Goal: Task Accomplishment & Management: Manage account settings

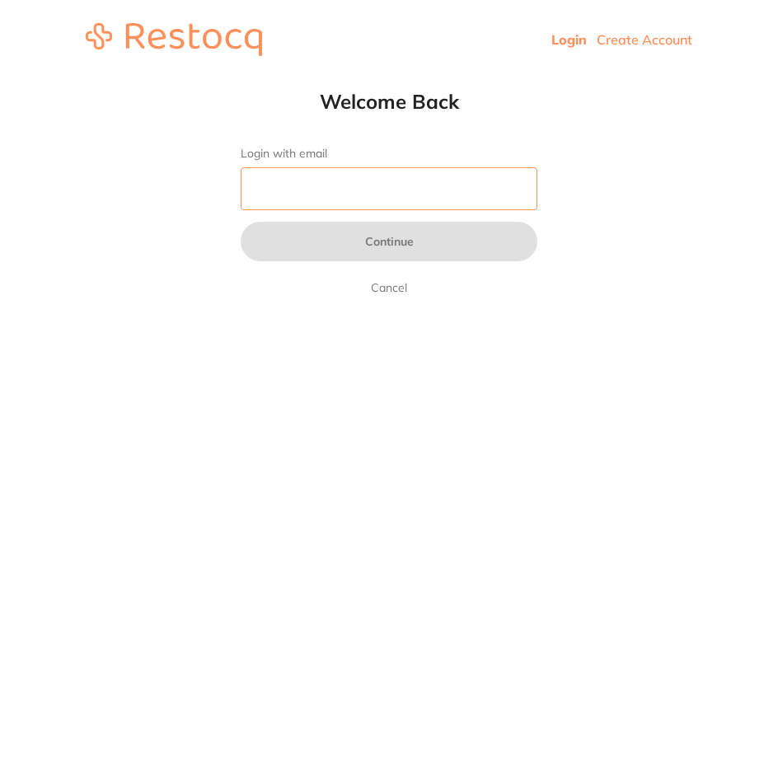
click at [369, 191] on input "Login with email" at bounding box center [389, 188] width 297 height 43
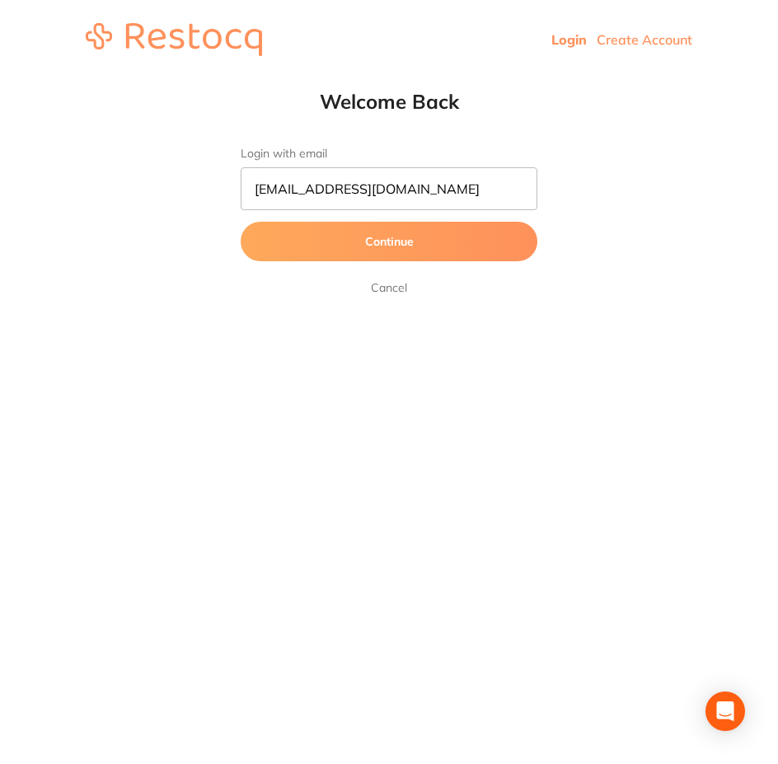
click at [321, 226] on button "Continue" at bounding box center [389, 242] width 297 height 40
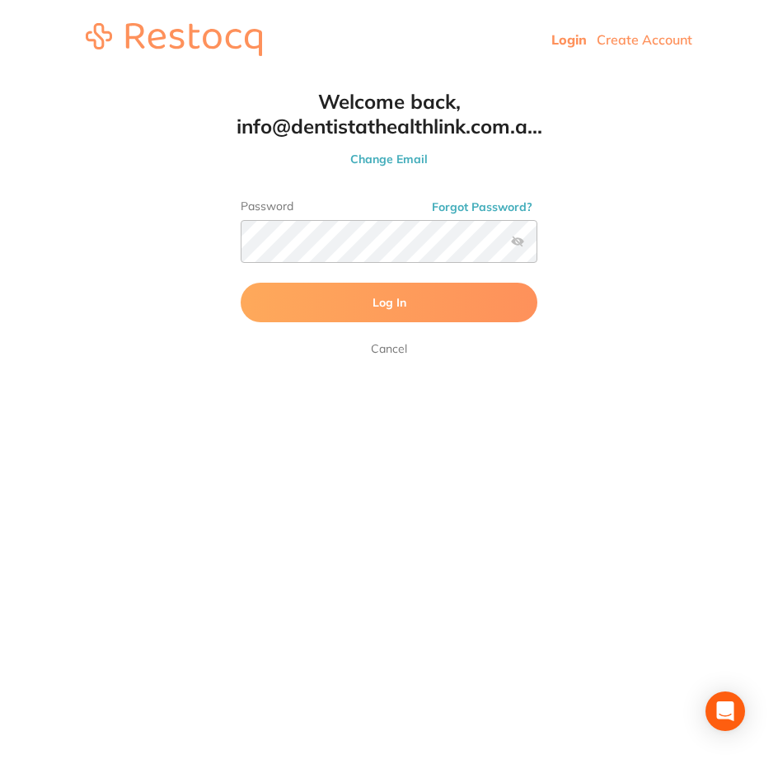
click at [369, 306] on button "Log In" at bounding box center [389, 303] width 297 height 40
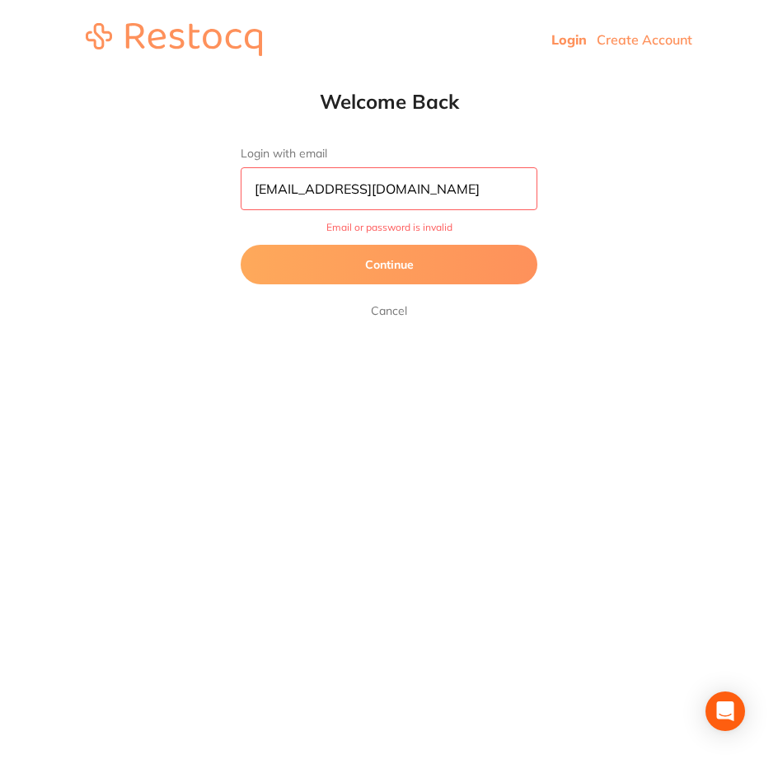
click at [330, 189] on input "[EMAIL_ADDRESS][DOMAIN_NAME]" at bounding box center [389, 188] width 297 height 43
type input "[EMAIL_ADDRESS][DOMAIN_NAME]"
click at [241, 245] on button "Continue" at bounding box center [389, 265] width 297 height 40
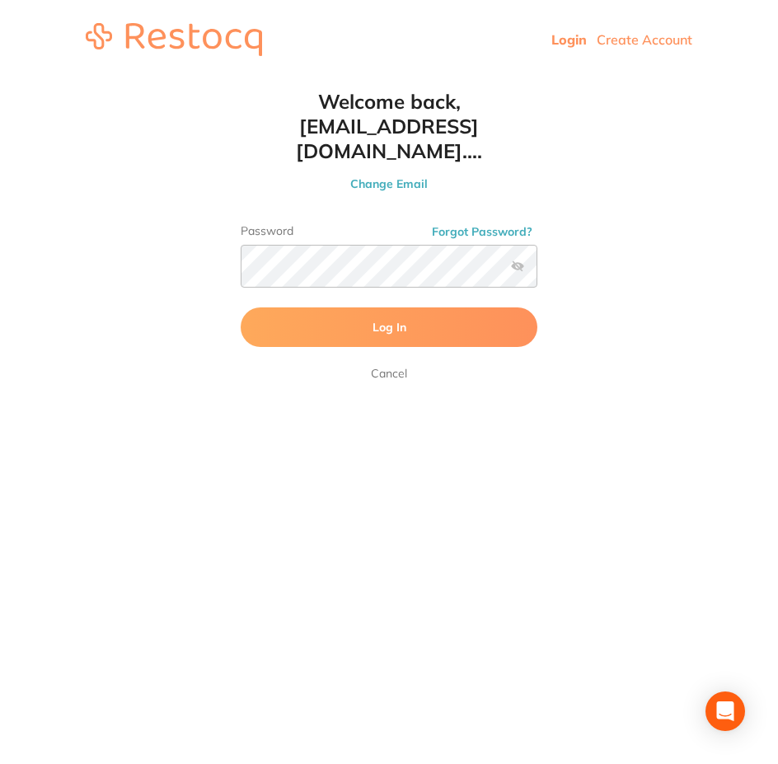
click at [357, 307] on button "Log In" at bounding box center [389, 327] width 297 height 40
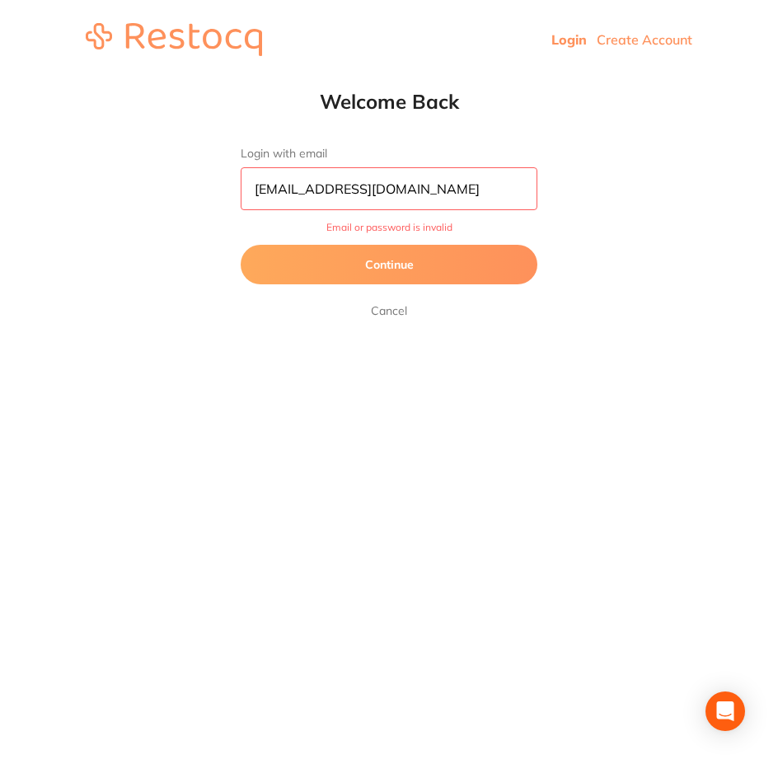
click at [360, 265] on button "Continue" at bounding box center [389, 265] width 297 height 40
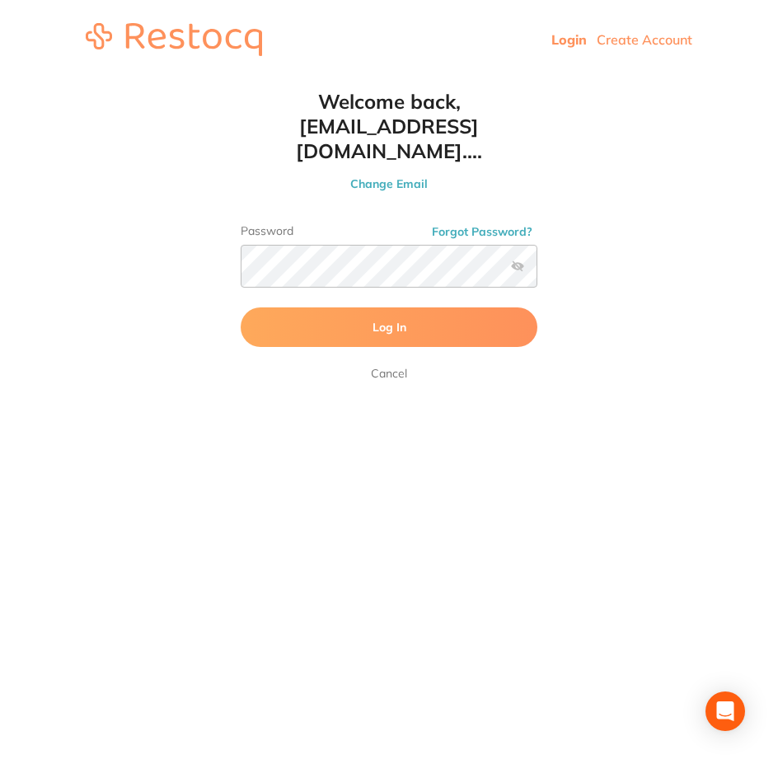
click at [355, 307] on button "Log In" at bounding box center [389, 327] width 297 height 40
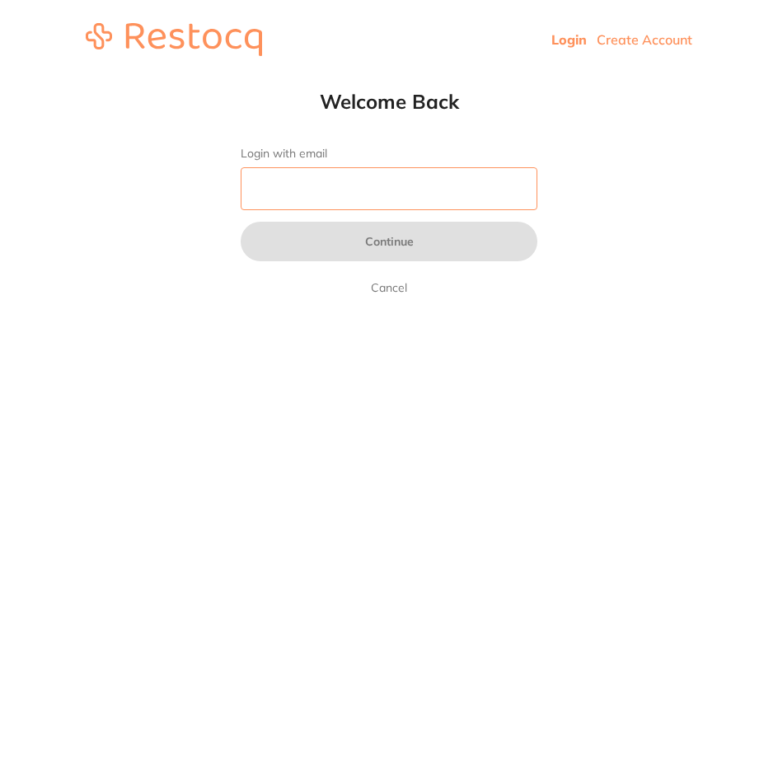
drag, startPoint x: 0, startPoint y: 0, endPoint x: 351, endPoint y: 194, distance: 401.3
click at [351, 194] on input "Login with email" at bounding box center [389, 188] width 297 height 43
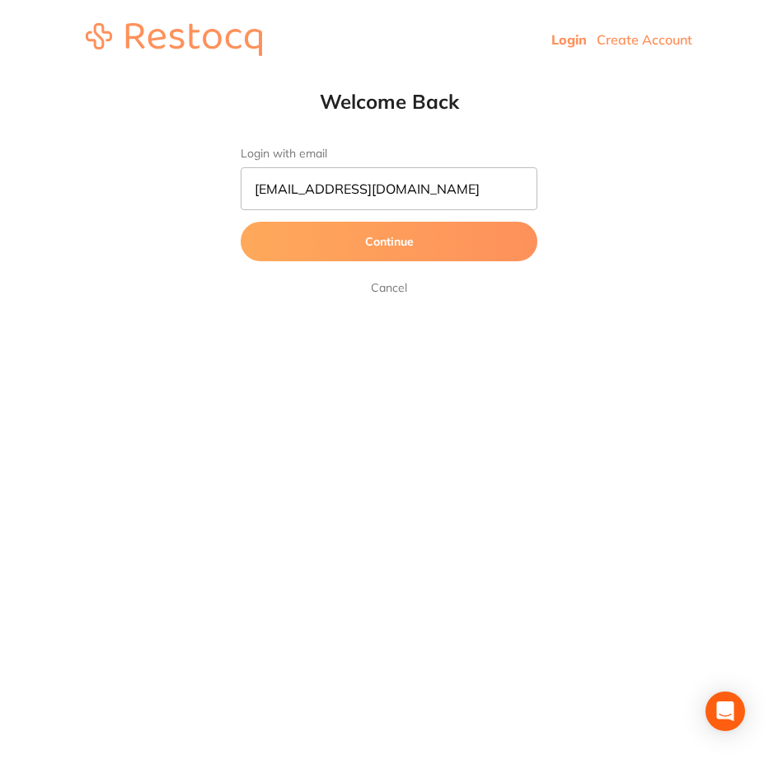
click at [368, 238] on button "Continue" at bounding box center [389, 242] width 297 height 40
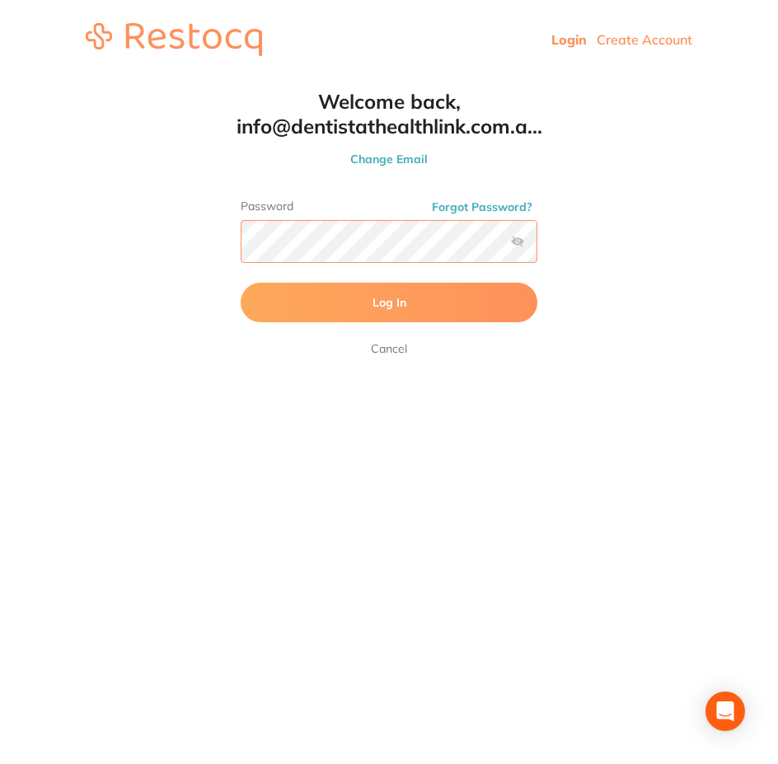
click at [241, 283] on button "Log In" at bounding box center [389, 303] width 297 height 40
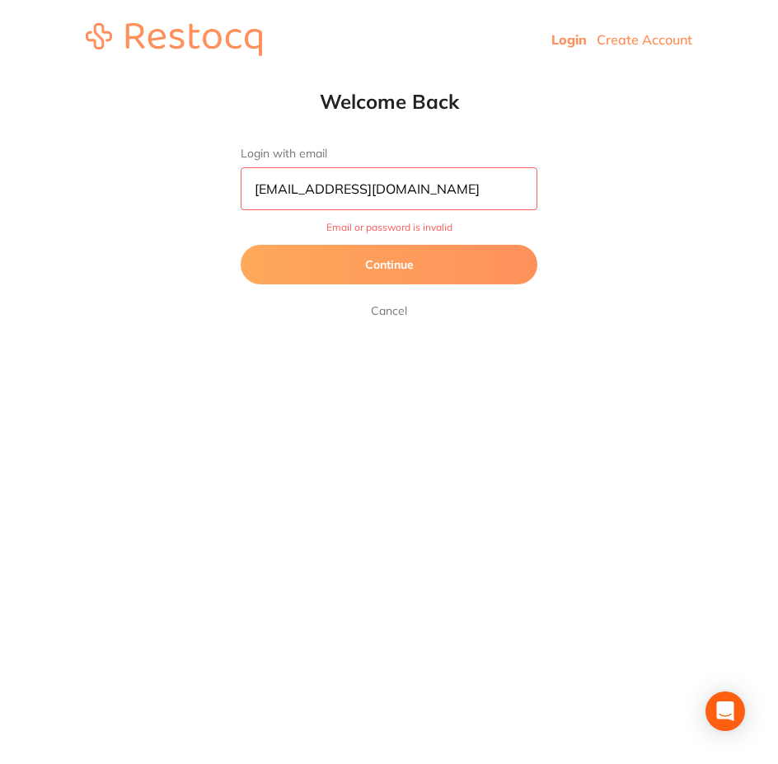
click at [332, 191] on input "[EMAIL_ADDRESS][DOMAIN_NAME]" at bounding box center [389, 188] width 297 height 43
type input "[EMAIL_ADDRESS][DOMAIN_NAME]"
click at [310, 264] on button "Continue" at bounding box center [389, 265] width 297 height 40
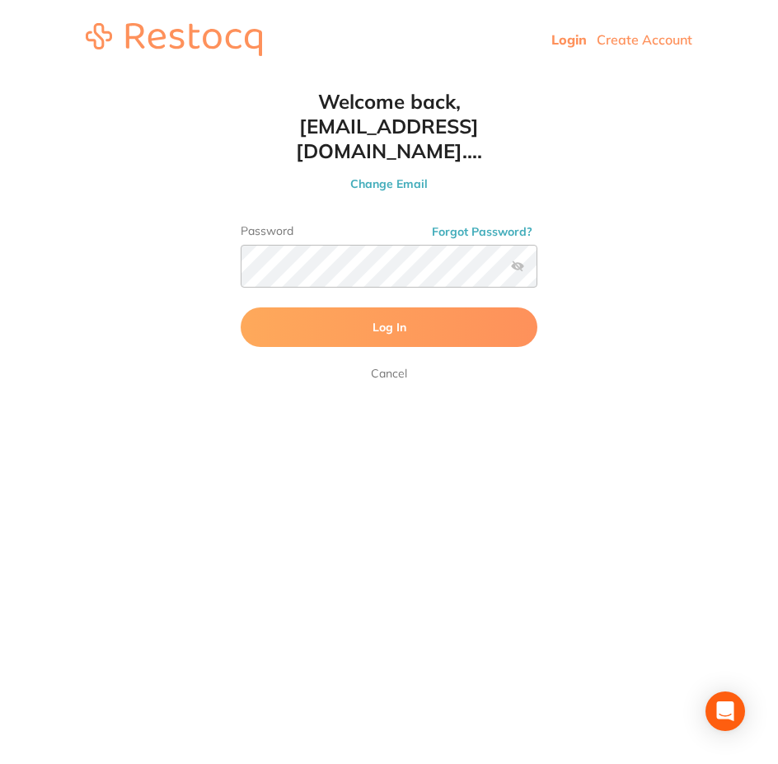
click at [324, 308] on button "Log In" at bounding box center [389, 327] width 297 height 40
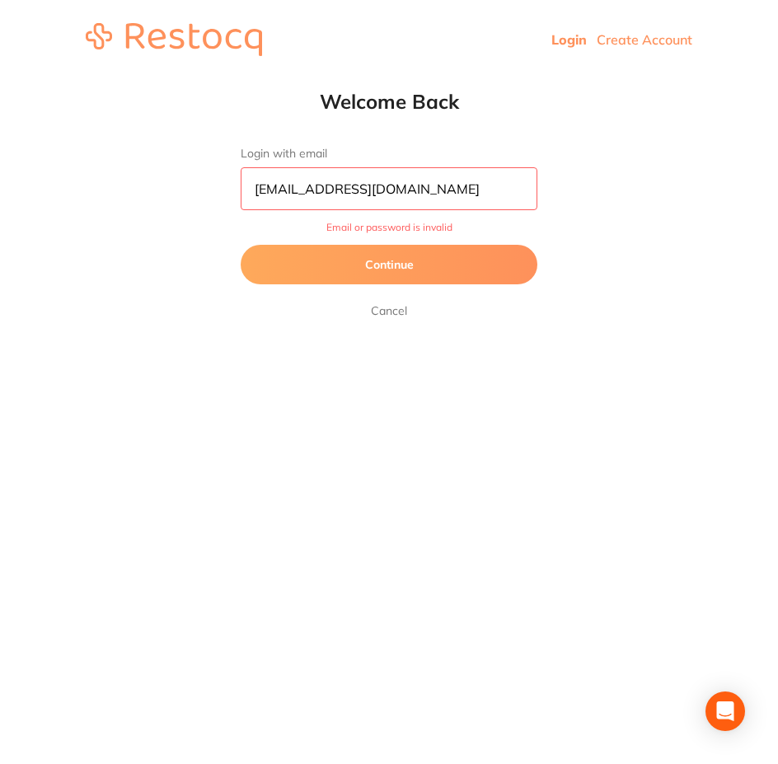
click at [335, 260] on button "Continue" at bounding box center [389, 265] width 297 height 40
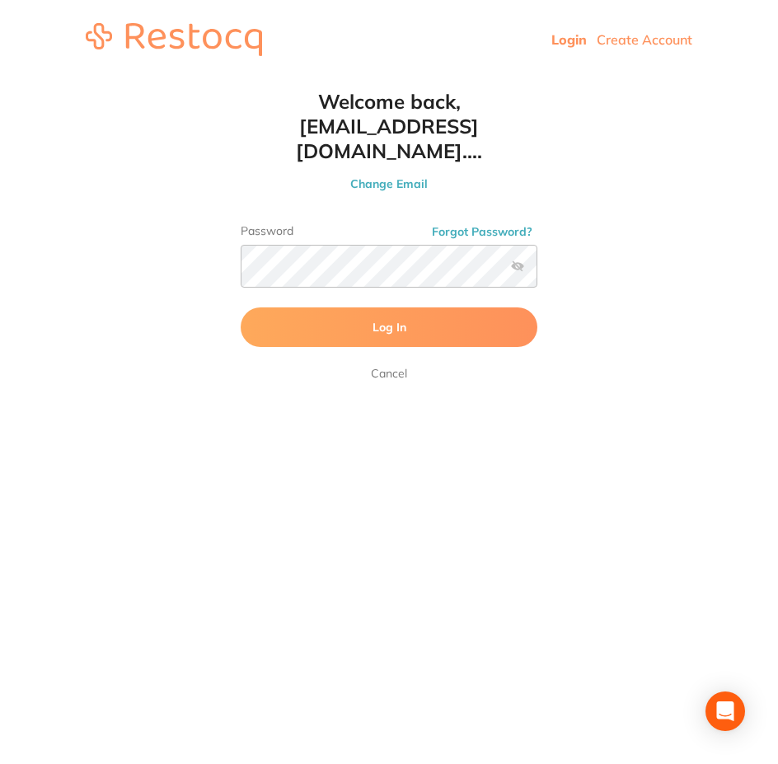
click at [338, 307] on button "Log In" at bounding box center [389, 327] width 297 height 40
